Goal: Navigation & Orientation: Find specific page/section

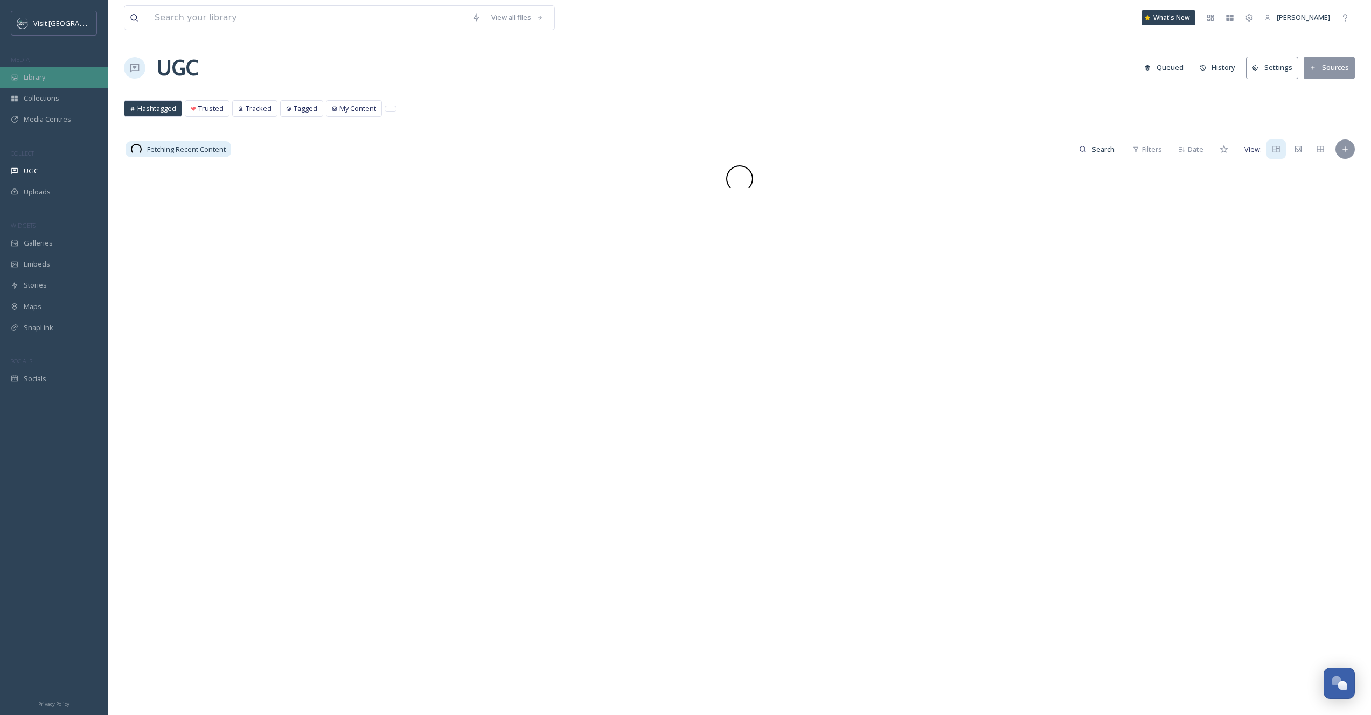
click at [39, 80] on span "Library" at bounding box center [35, 77] width 22 height 10
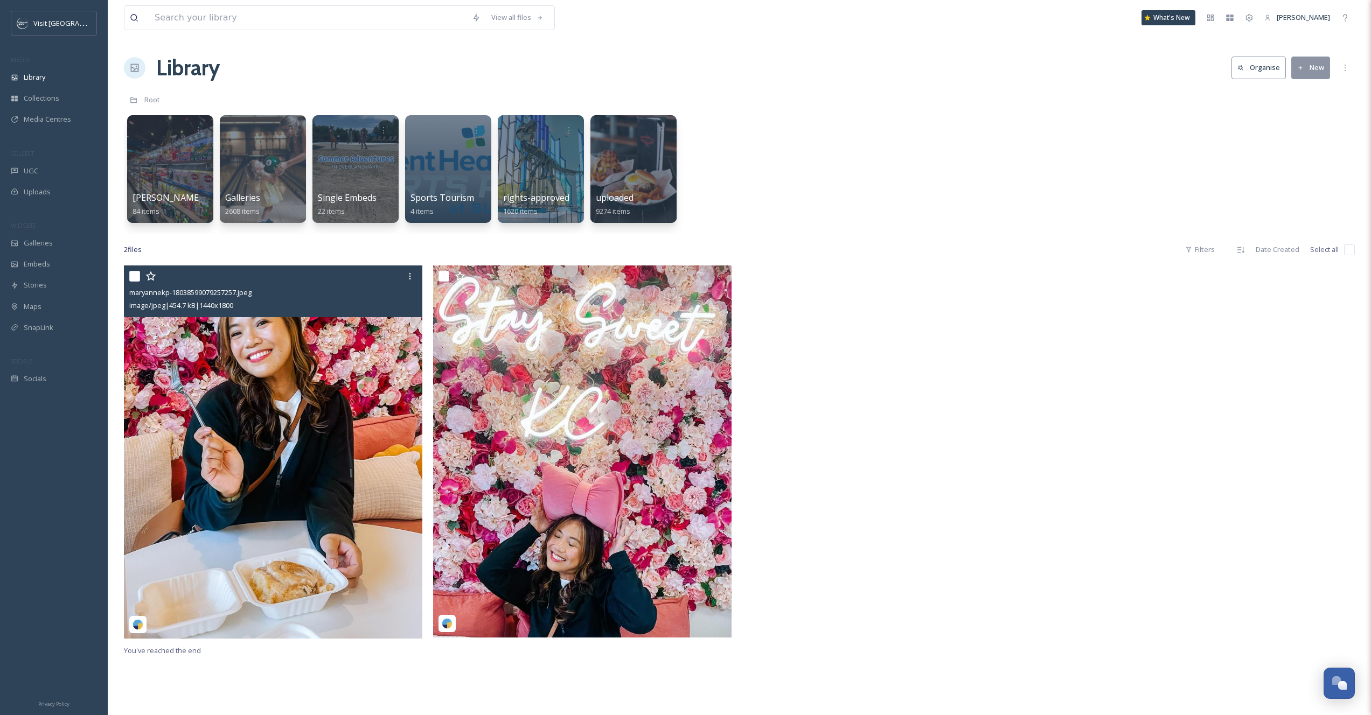
click at [141, 623] on img at bounding box center [138, 625] width 11 height 11
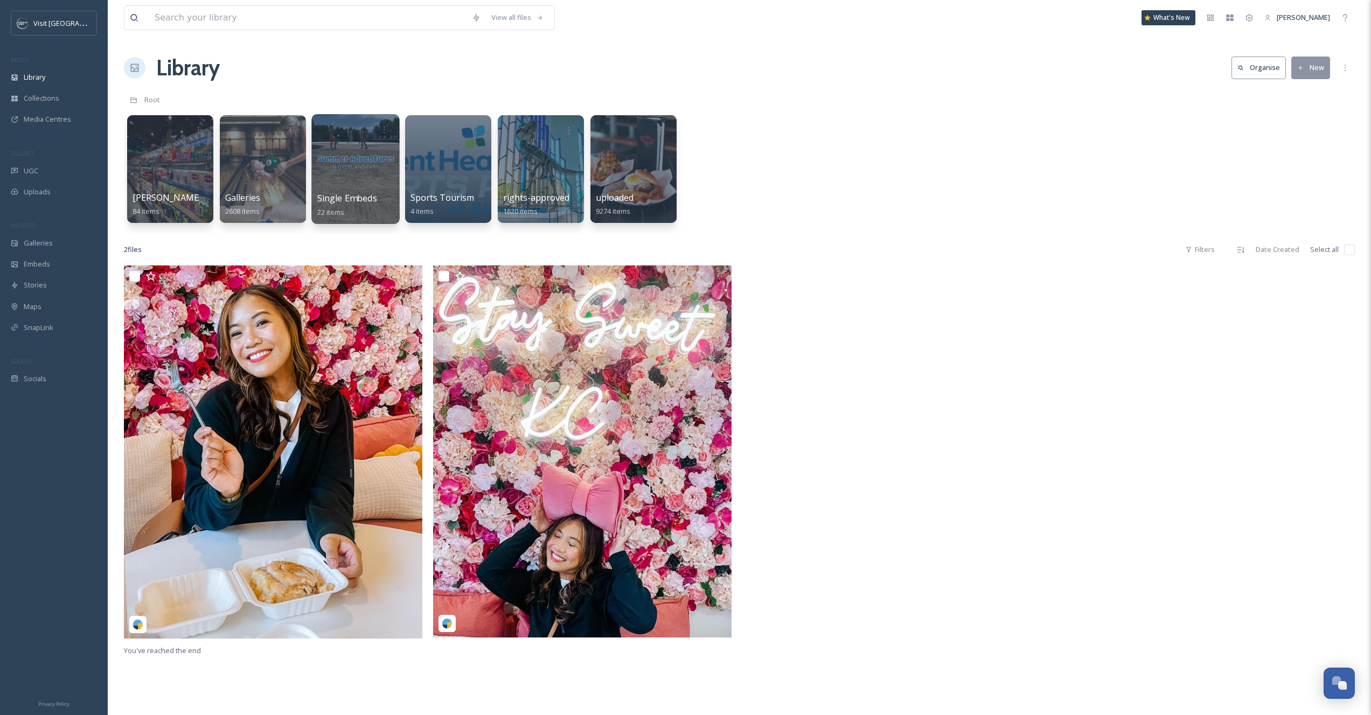
click at [361, 151] on div at bounding box center [355, 169] width 88 height 110
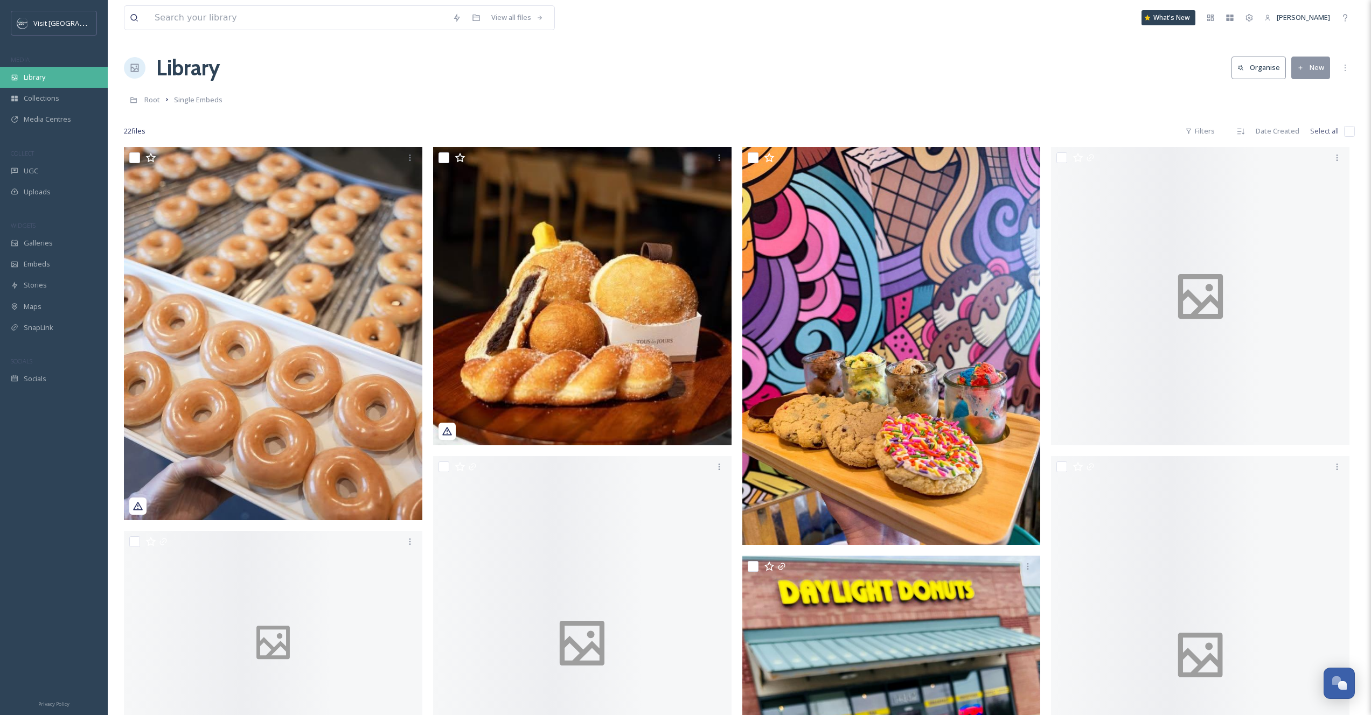
click at [31, 87] on div "Library" at bounding box center [54, 77] width 108 height 21
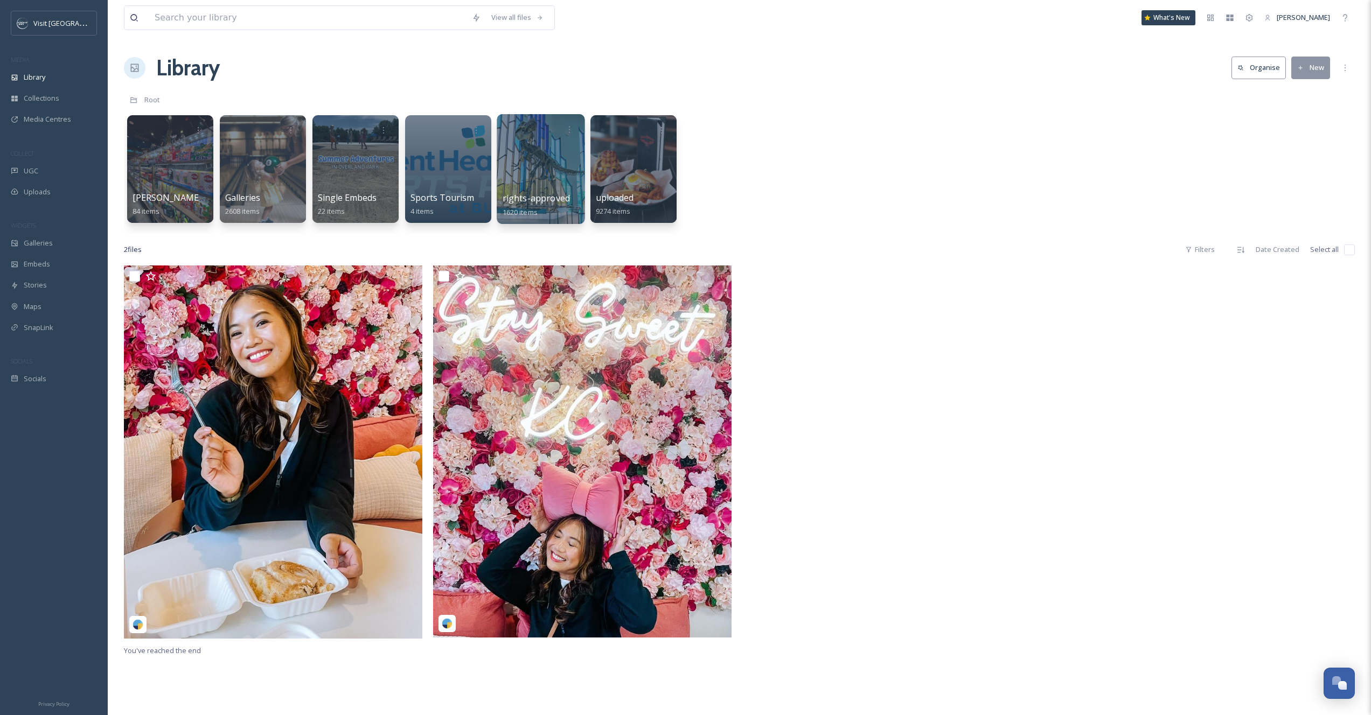
click at [553, 161] on div at bounding box center [541, 169] width 88 height 110
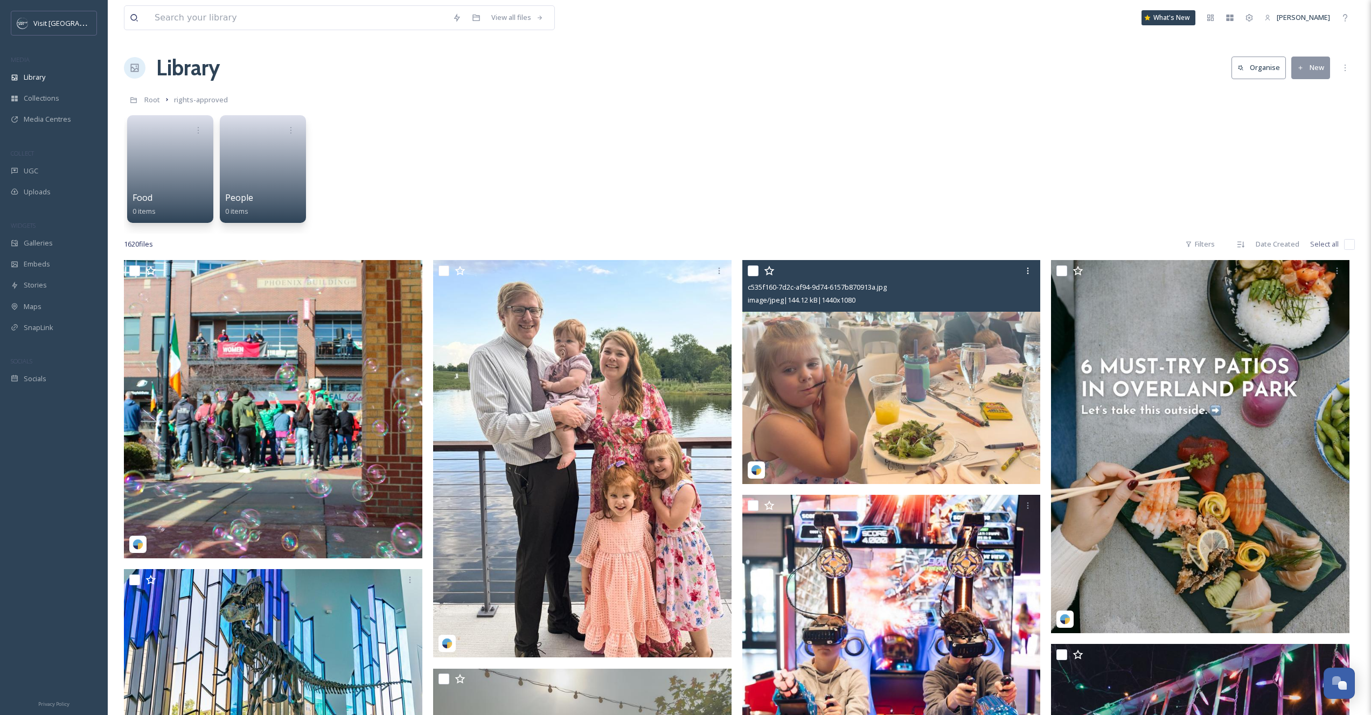
click at [833, 358] on img at bounding box center [891, 372] width 298 height 224
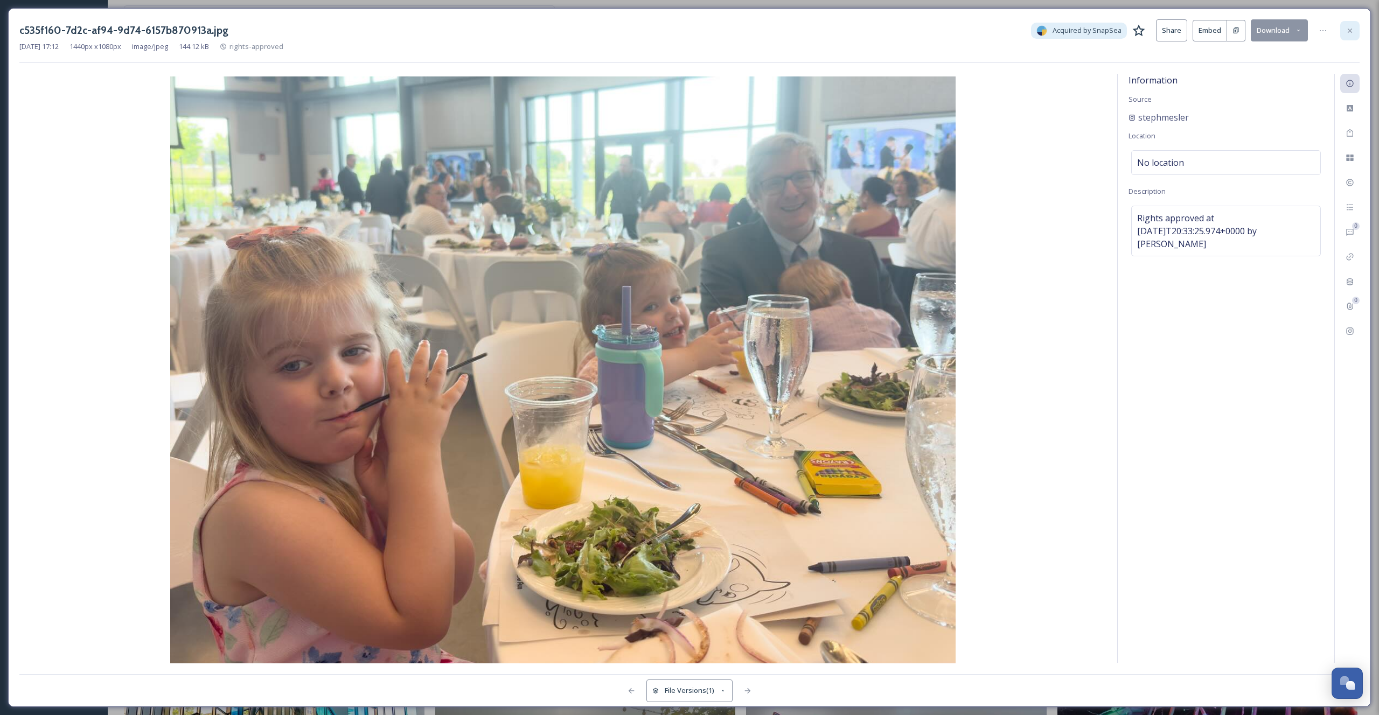
click at [1355, 35] on div at bounding box center [1349, 30] width 19 height 19
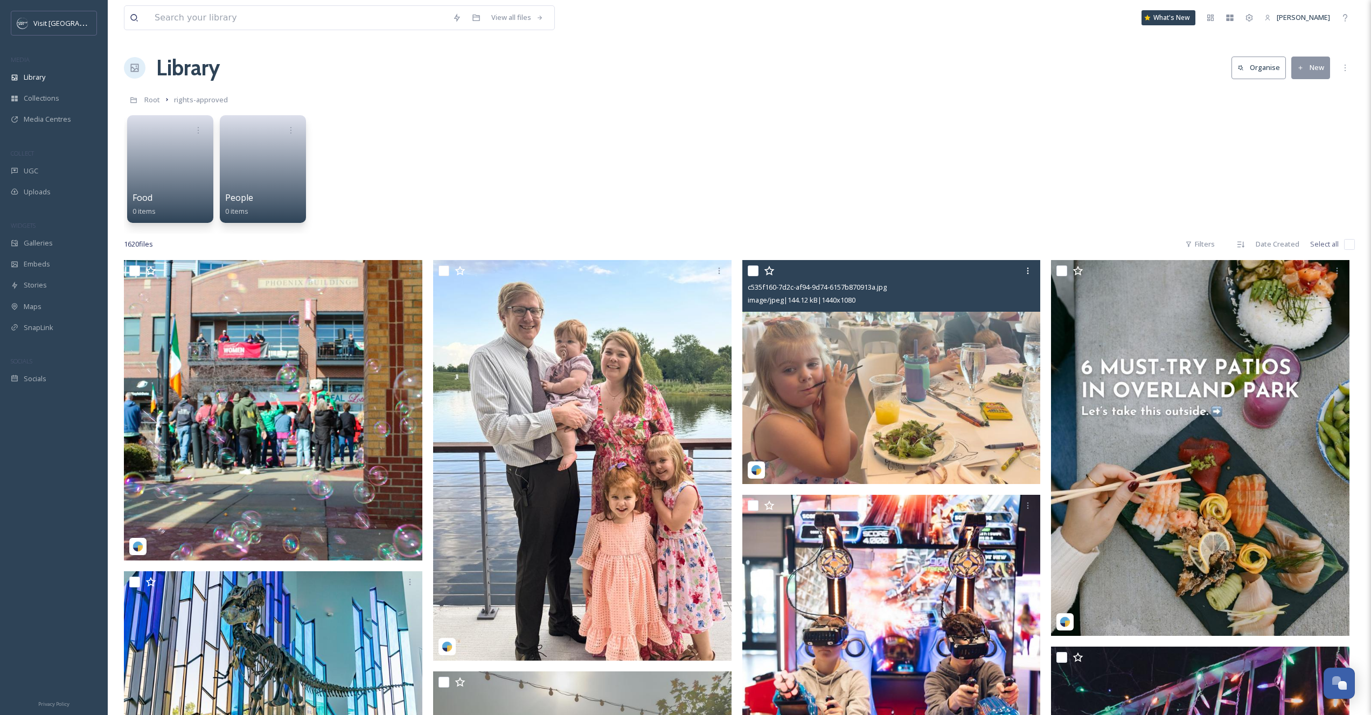
click at [616, 218] on div "Food 0 items People 0 items" at bounding box center [739, 172] width 1231 height 124
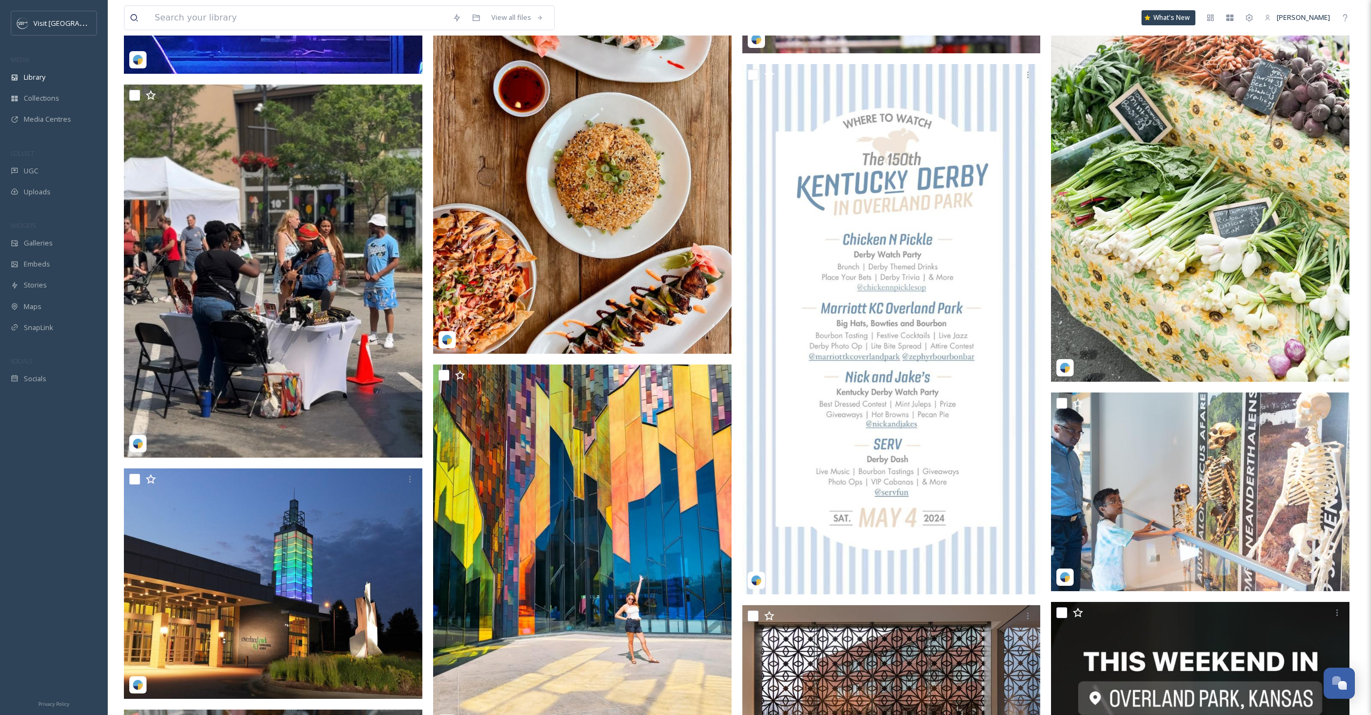
scroll to position [16341, 0]
